Goal: Navigation & Orientation: Find specific page/section

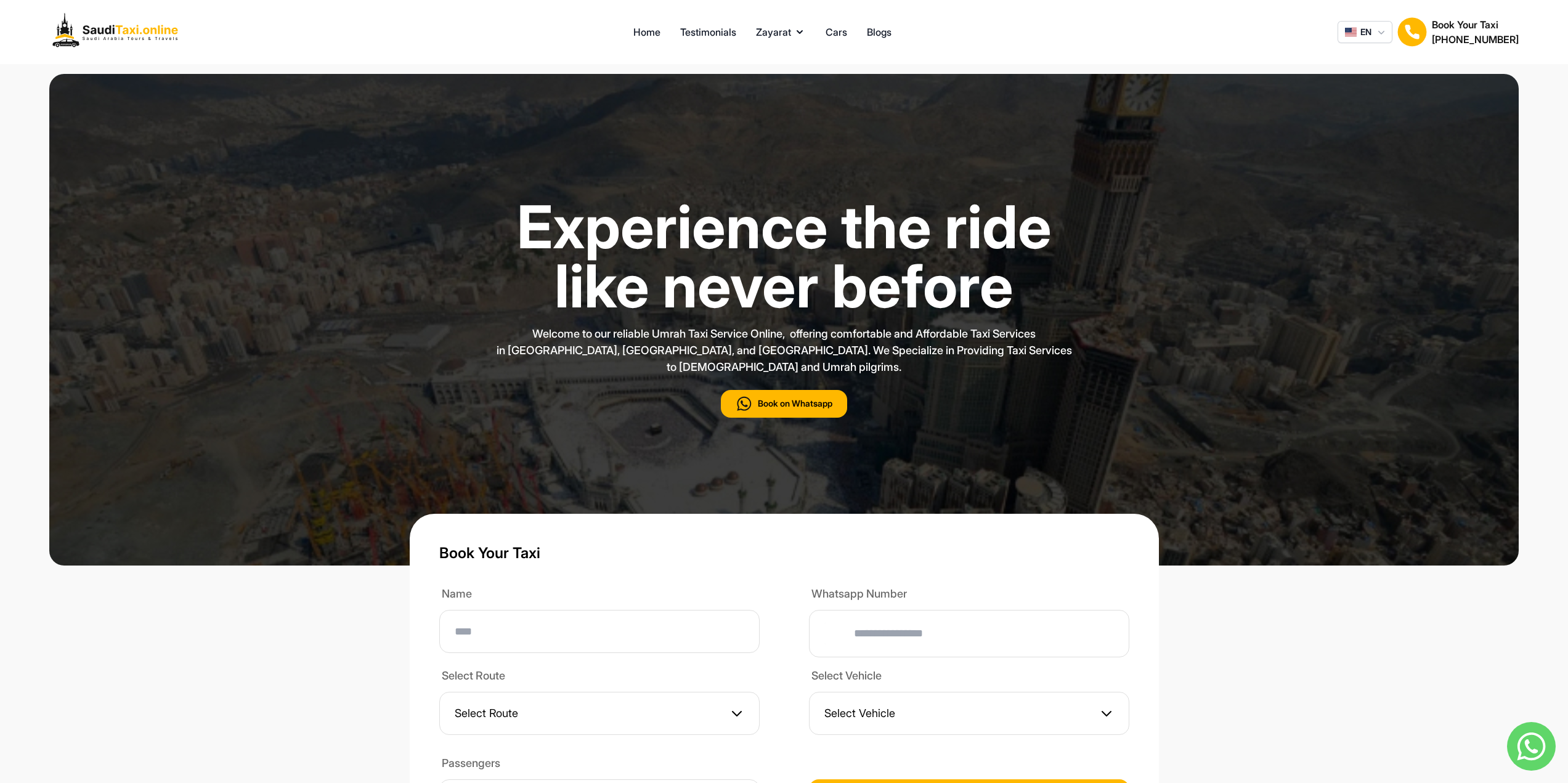
type input "***"
click at [700, 34] on link "Testimonials" at bounding box center [708, 31] width 56 height 14
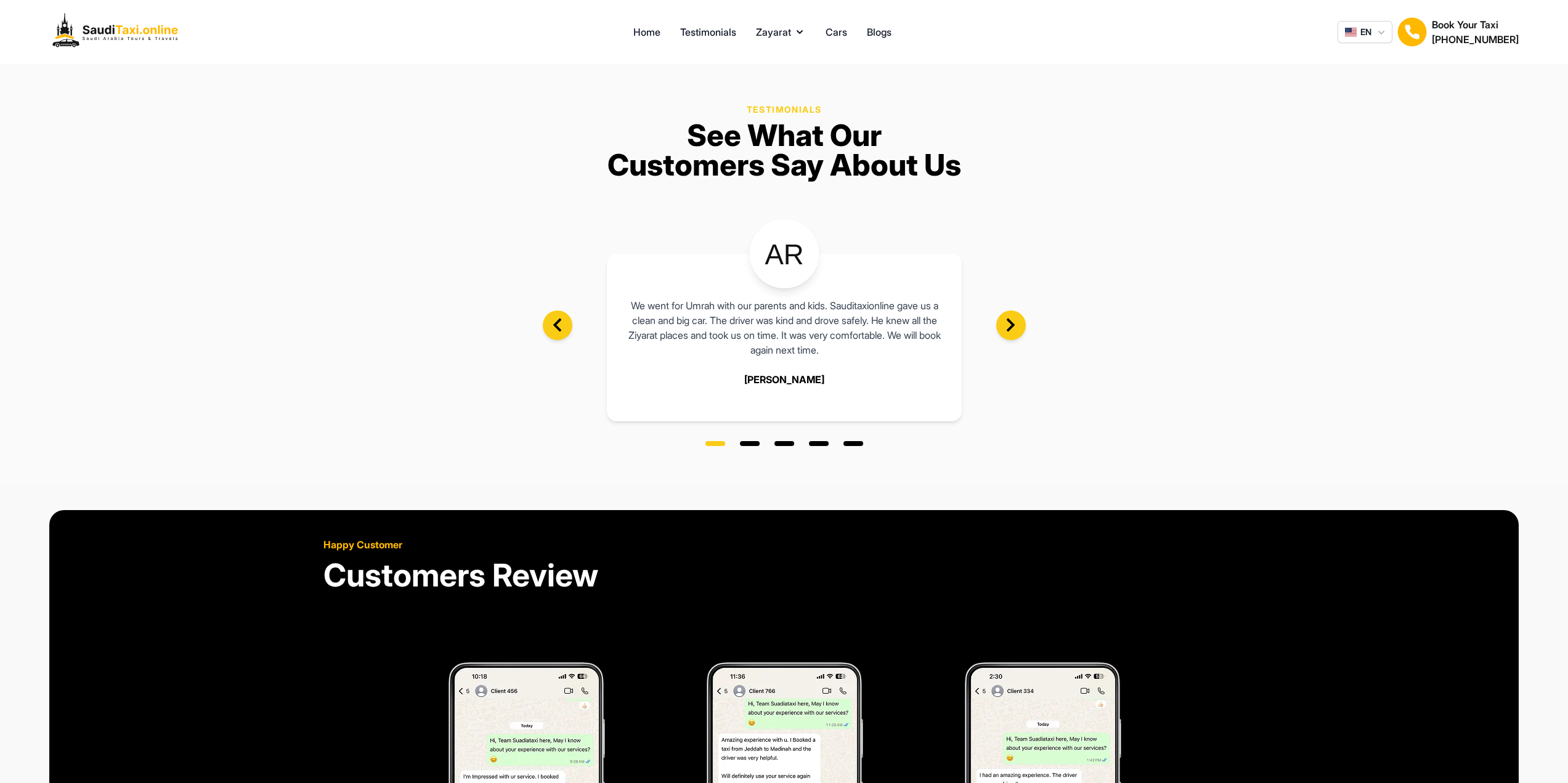
click at [750, 448] on section "Testimonials See What Our Customers Say About Us This was our first Umrah, and …" at bounding box center [784, 274] width 1568 height 421
drag, startPoint x: 752, startPoint y: 442, endPoint x: 764, endPoint y: 442, distance: 12.0
click at [752, 442] on span at bounding box center [750, 443] width 20 height 5
drag, startPoint x: 788, startPoint y: 442, endPoint x: 808, endPoint y: 444, distance: 20.1
click at [788, 442] on span at bounding box center [785, 443] width 20 height 5
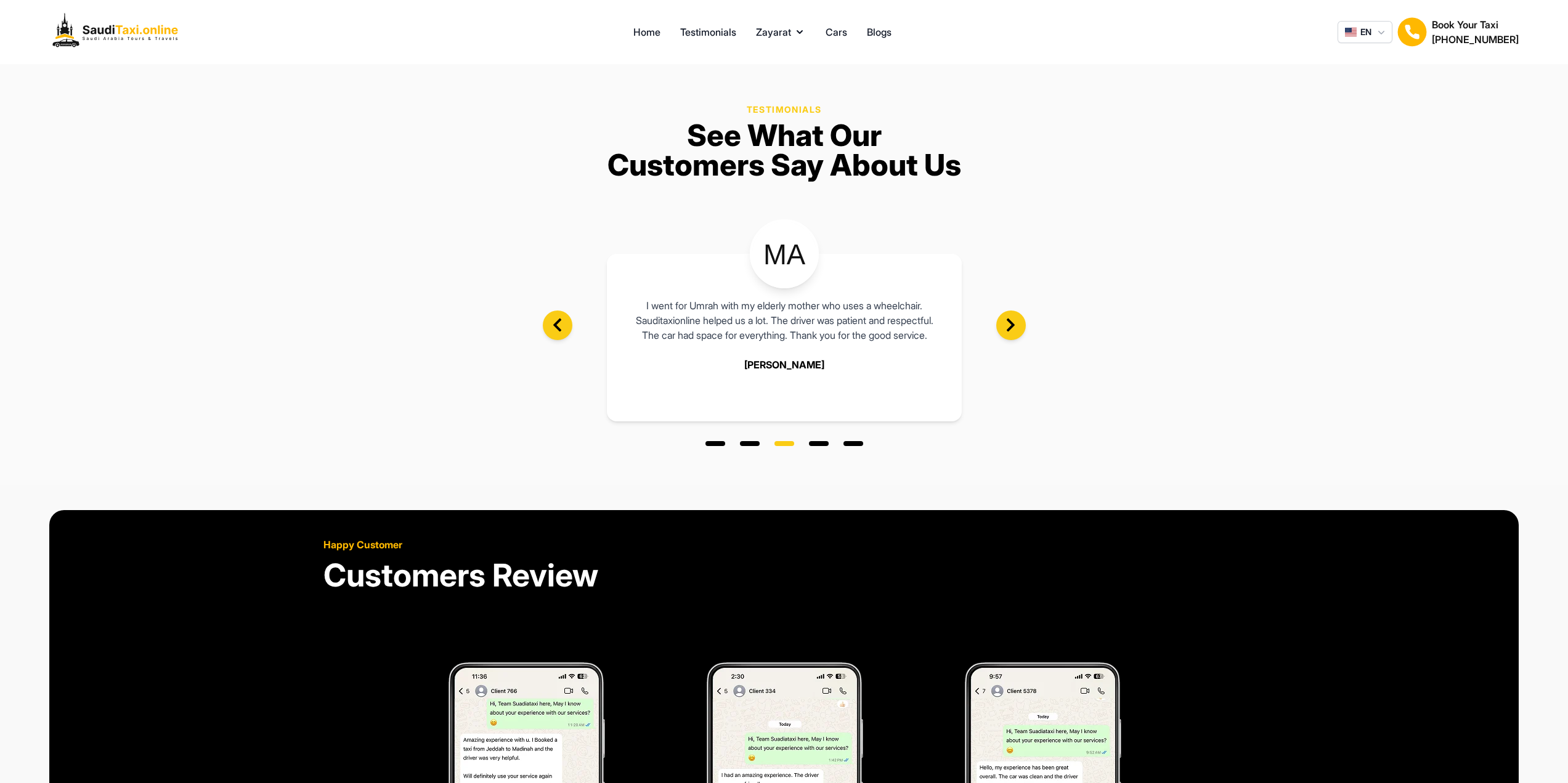
click at [822, 444] on span at bounding box center [819, 443] width 20 height 5
click at [849, 444] on span at bounding box center [853, 443] width 20 height 5
click at [716, 444] on span at bounding box center [716, 443] width 20 height 5
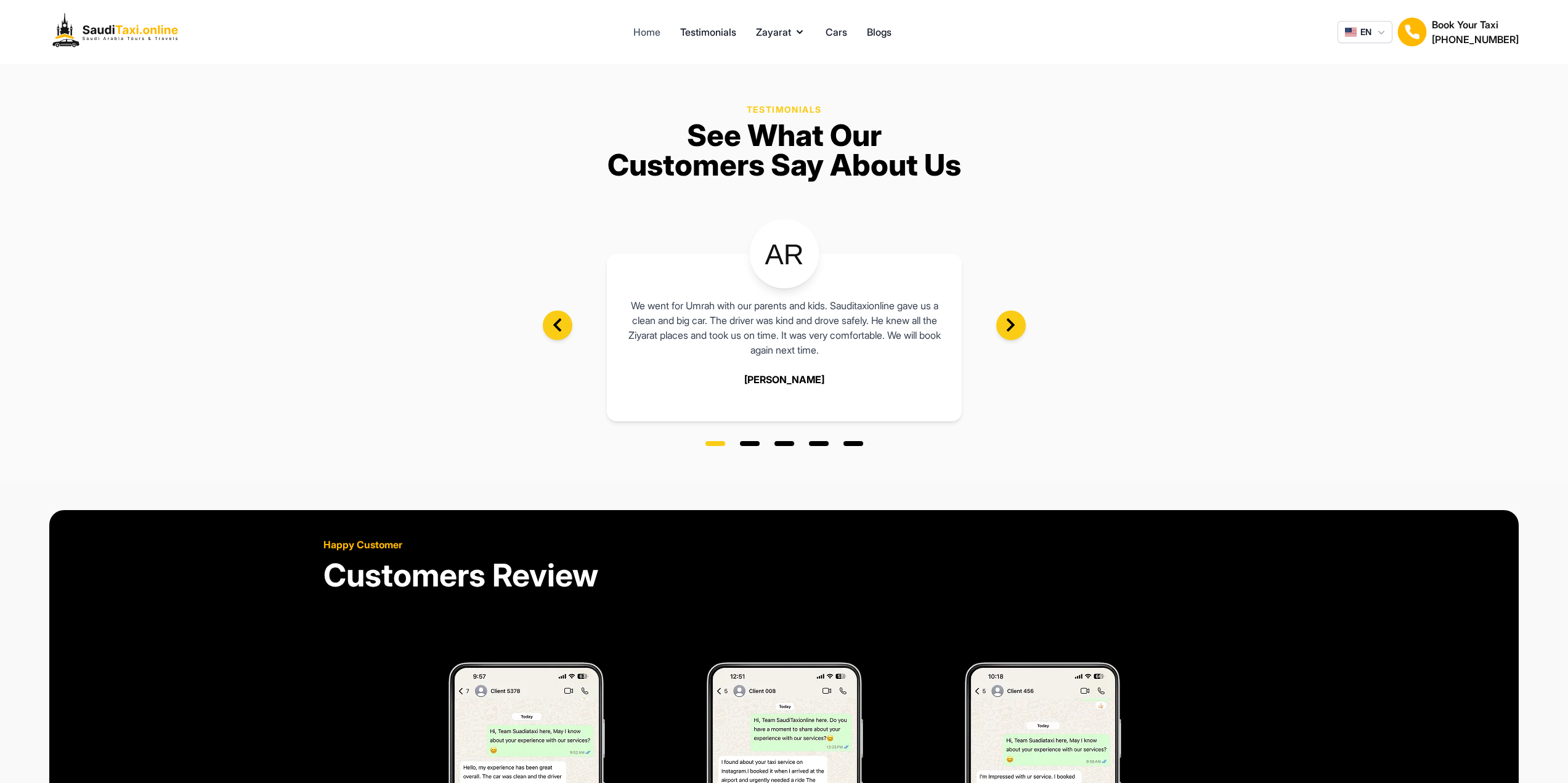
click at [641, 28] on link "Home" at bounding box center [647, 31] width 27 height 14
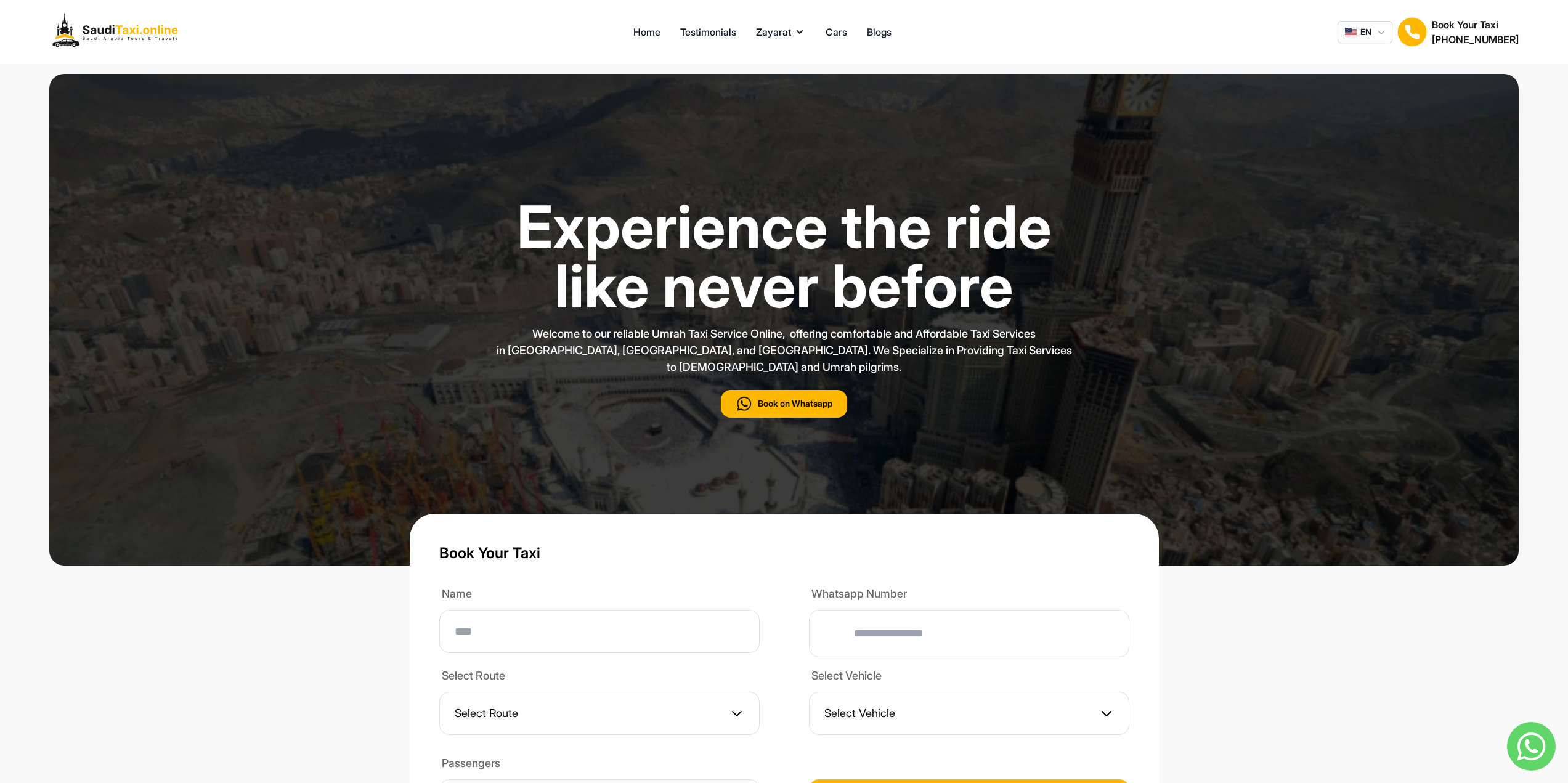
type input "***"
